Goal: Find contact information: Find contact information

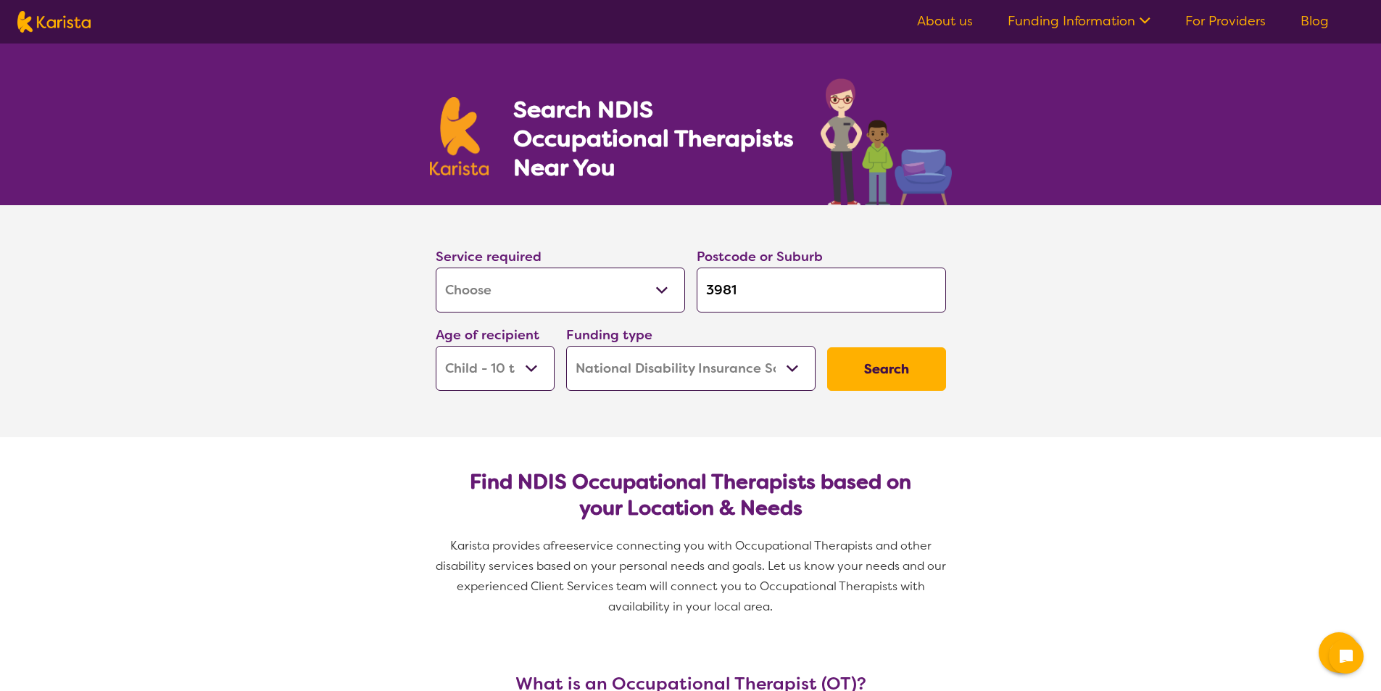
select select "[MEDICAL_DATA]"
select select "CH"
select select "NDIS"
select select "[MEDICAL_DATA]"
select select "CH"
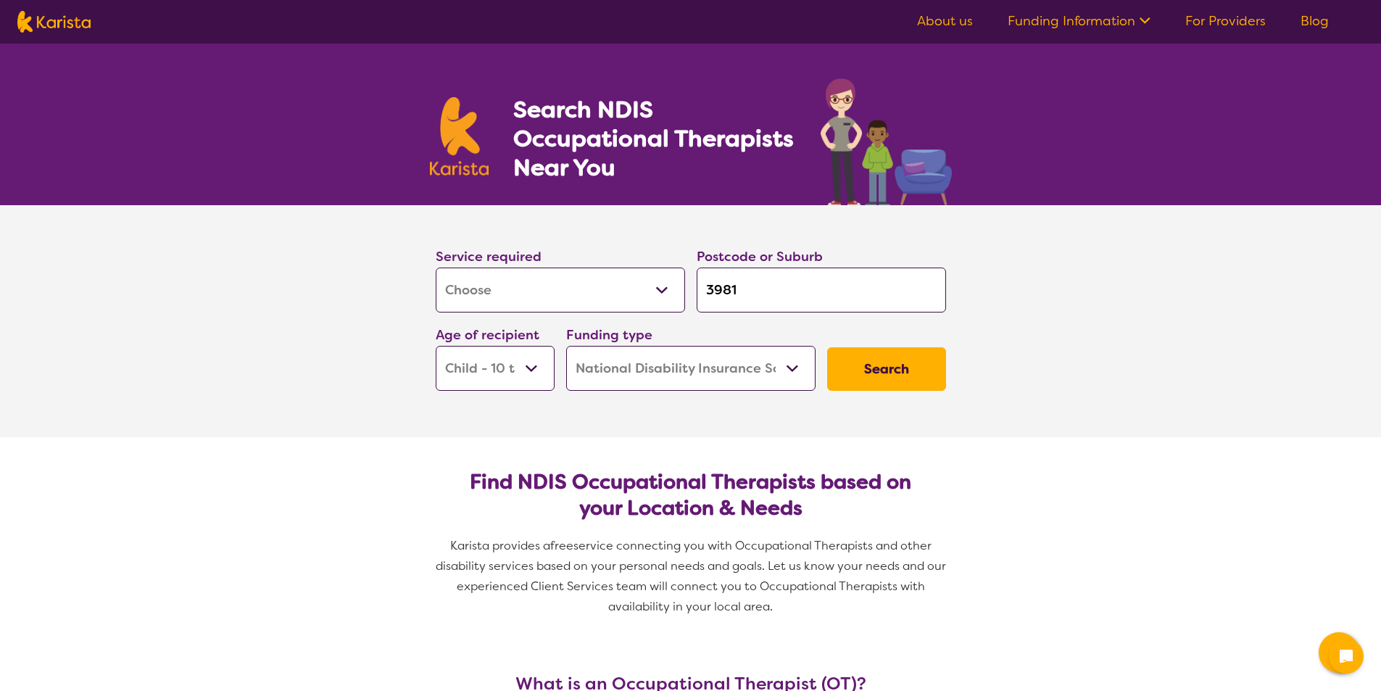
select select "NDIS"
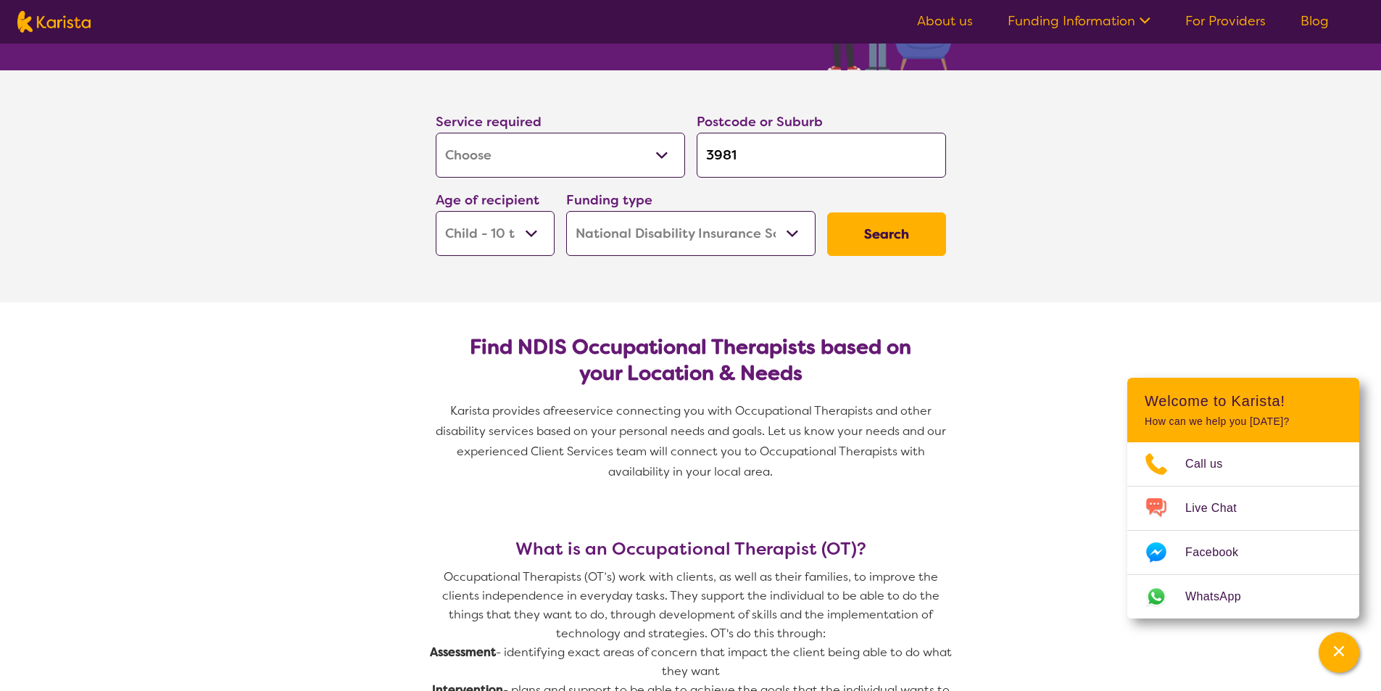
scroll to position [145, 0]
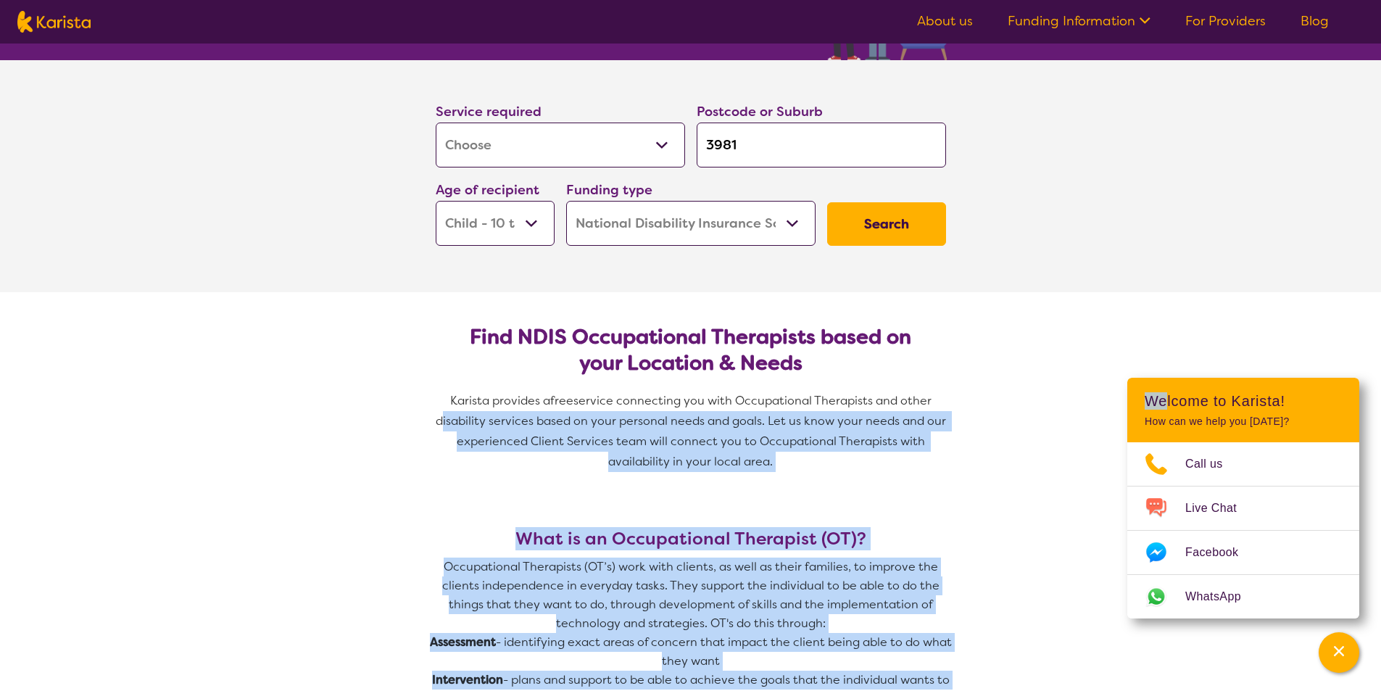
drag, startPoint x: 1166, startPoint y: 402, endPoint x: 1029, endPoint y: 401, distance: 137.0
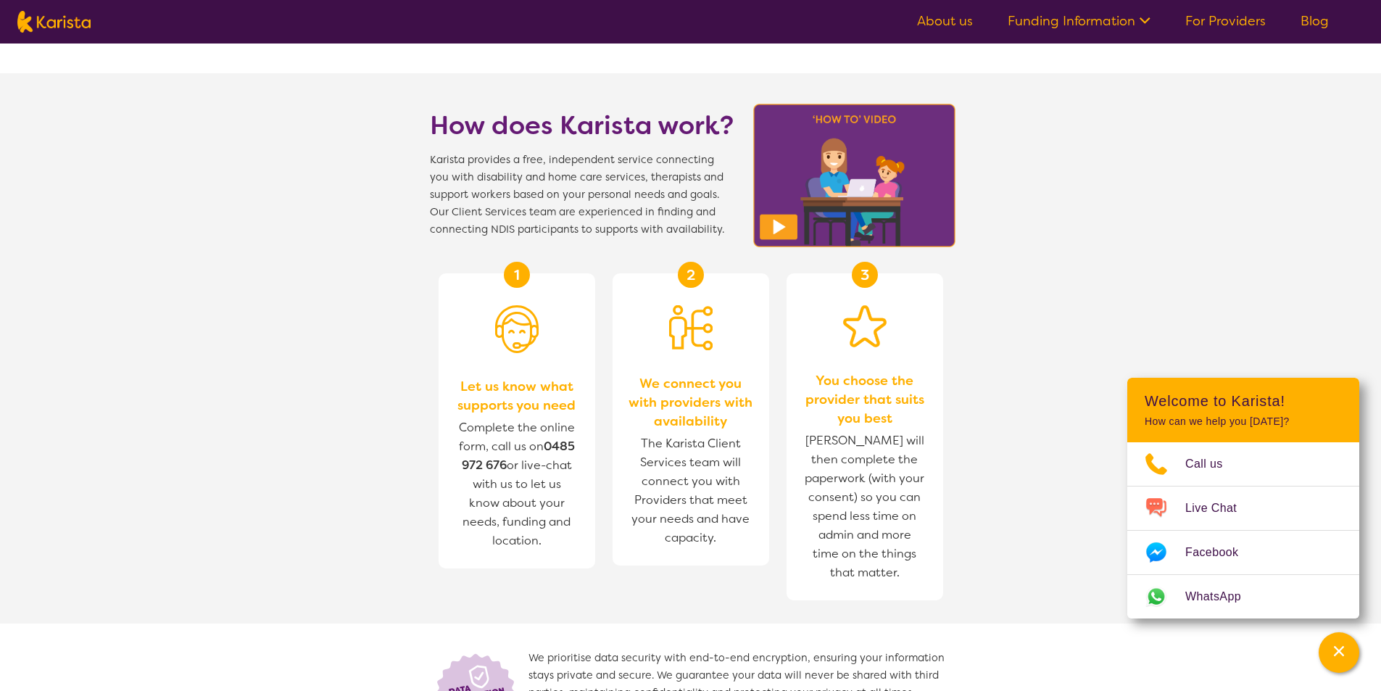
scroll to position [1377, 0]
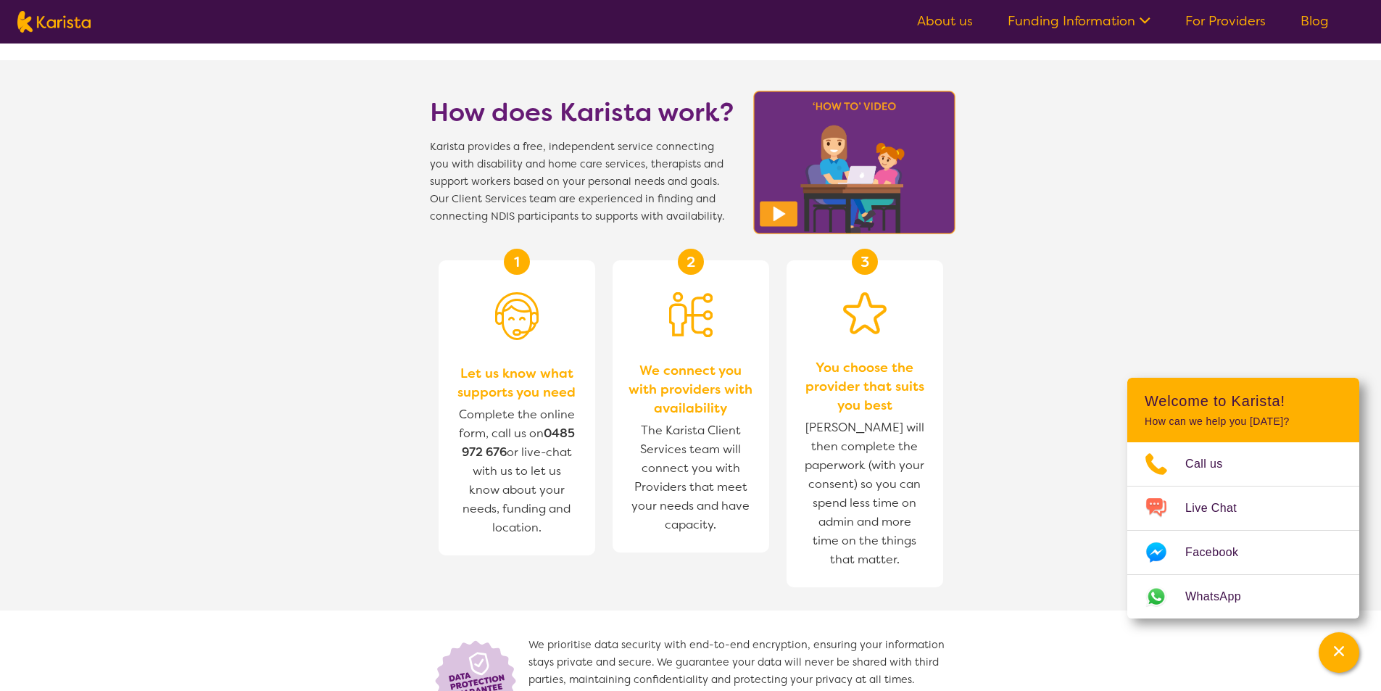
click at [551, 433] on b "0485 972 676" at bounding box center [518, 443] width 113 height 34
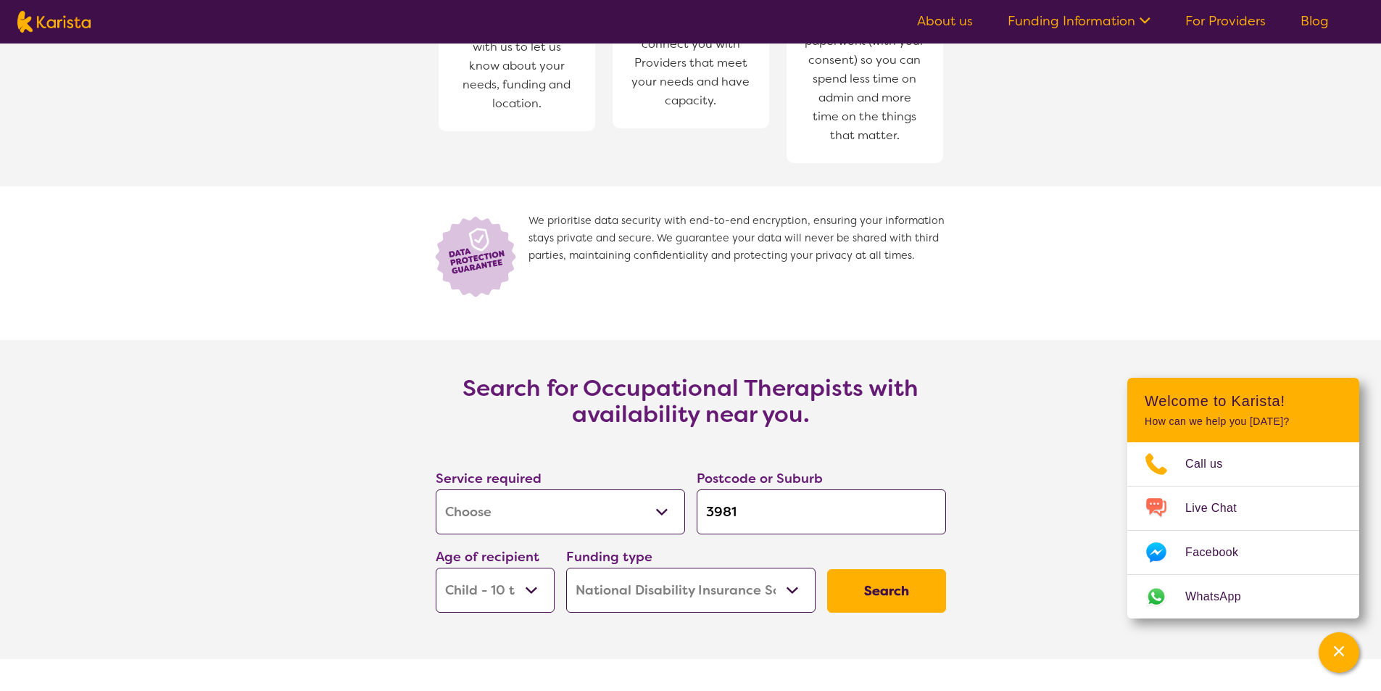
scroll to position [1885, 0]
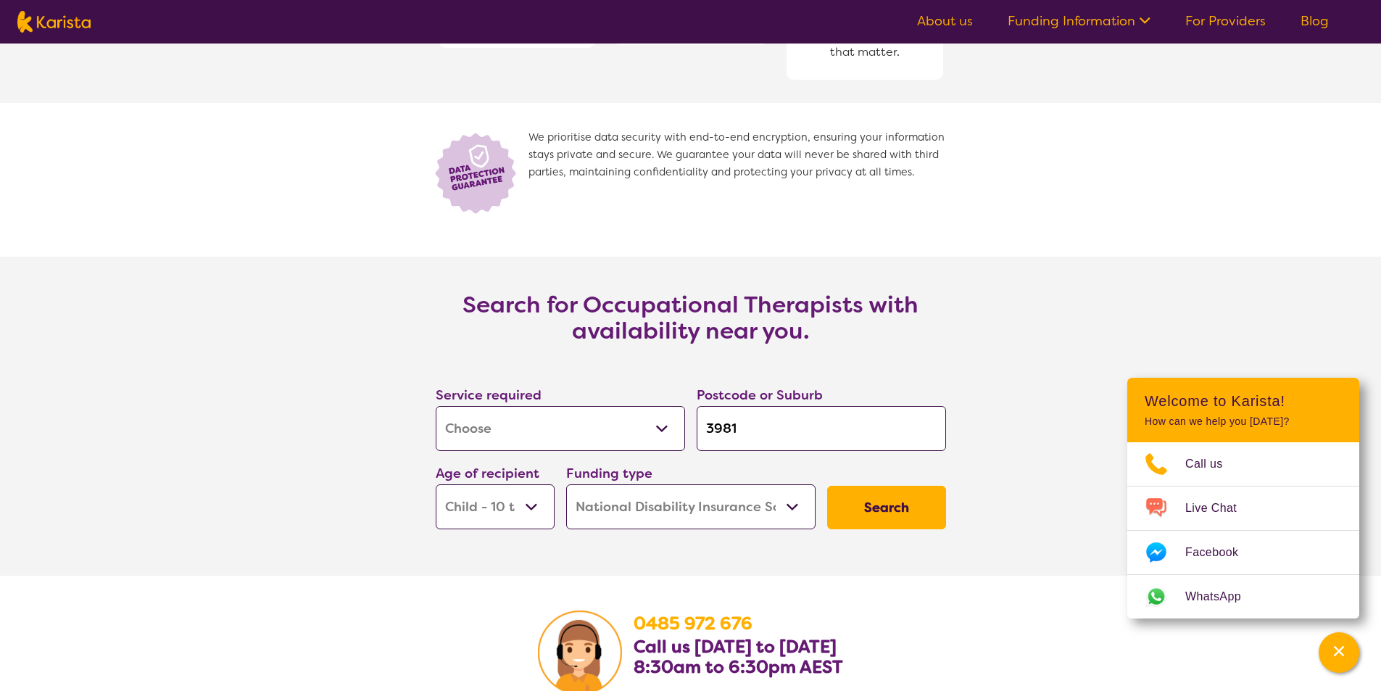
click at [664, 425] on select "Allied Health Assistant Assessment ([MEDICAL_DATA] or [MEDICAL_DATA]) Behaviour…" at bounding box center [560, 428] width 249 height 45
click at [573, 686] on img at bounding box center [580, 652] width 84 height 84
